Goal: Information Seeking & Learning: Check status

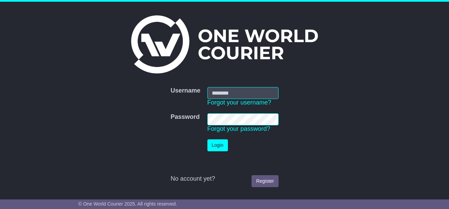
type input "**********"
click at [219, 145] on button "Login" at bounding box center [217, 146] width 21 height 12
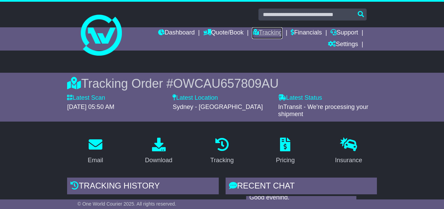
click at [273, 33] on link "Tracking" at bounding box center [267, 33] width 30 height 12
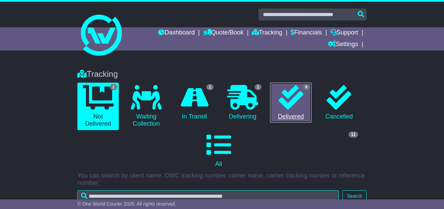
click at [290, 104] on icon at bounding box center [291, 97] width 25 height 25
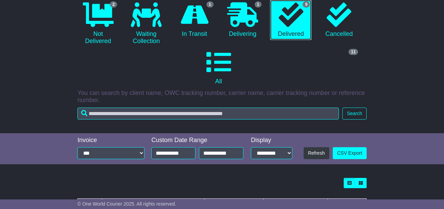
scroll to position [68, 0]
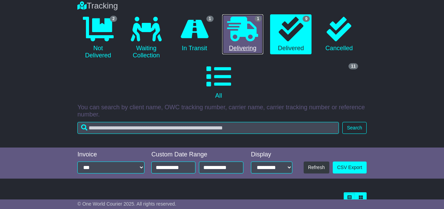
click at [241, 34] on icon at bounding box center [242, 29] width 31 height 25
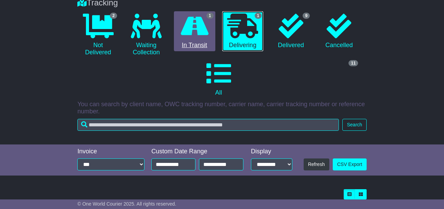
scroll to position [71, 0]
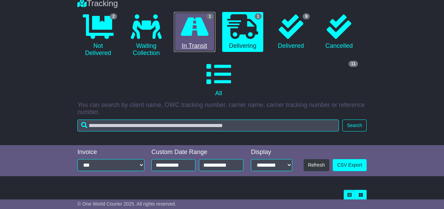
click at [189, 30] on icon at bounding box center [195, 26] width 28 height 25
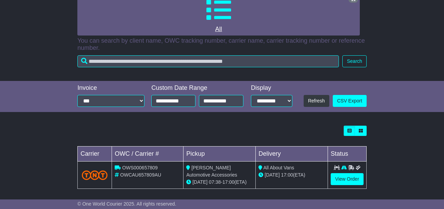
scroll to position [139, 0]
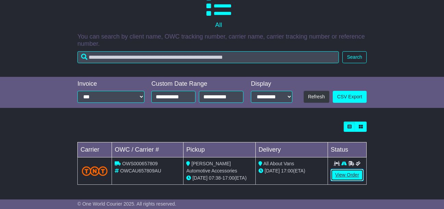
click at [349, 174] on link "View Order" at bounding box center [347, 175] width 33 height 12
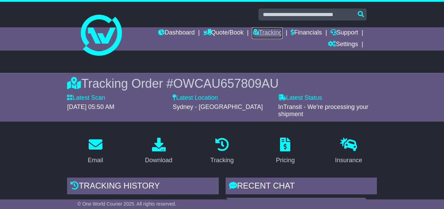
click at [272, 33] on link "Tracking" at bounding box center [267, 33] width 30 height 12
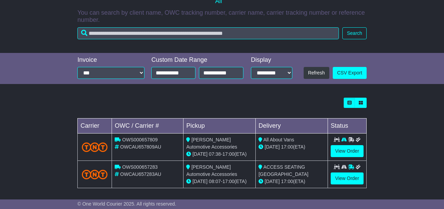
scroll to position [167, 0]
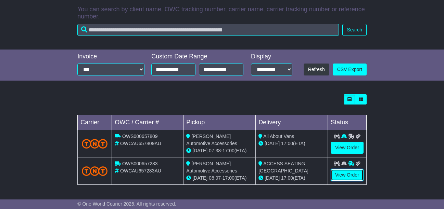
click at [345, 176] on link "View Order" at bounding box center [347, 175] width 33 height 12
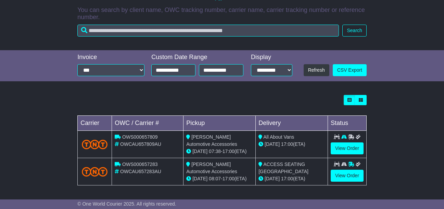
scroll to position [167, 0]
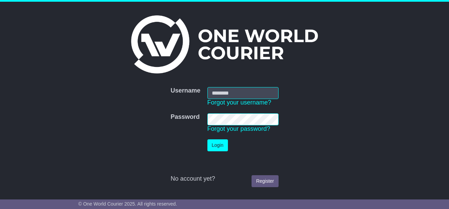
type input "**********"
click at [207, 150] on button "Login" at bounding box center [217, 146] width 21 height 12
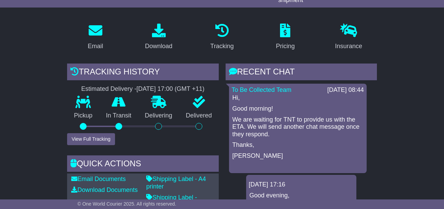
scroll to position [103, 0]
